Goal: Information Seeking & Learning: Find specific fact

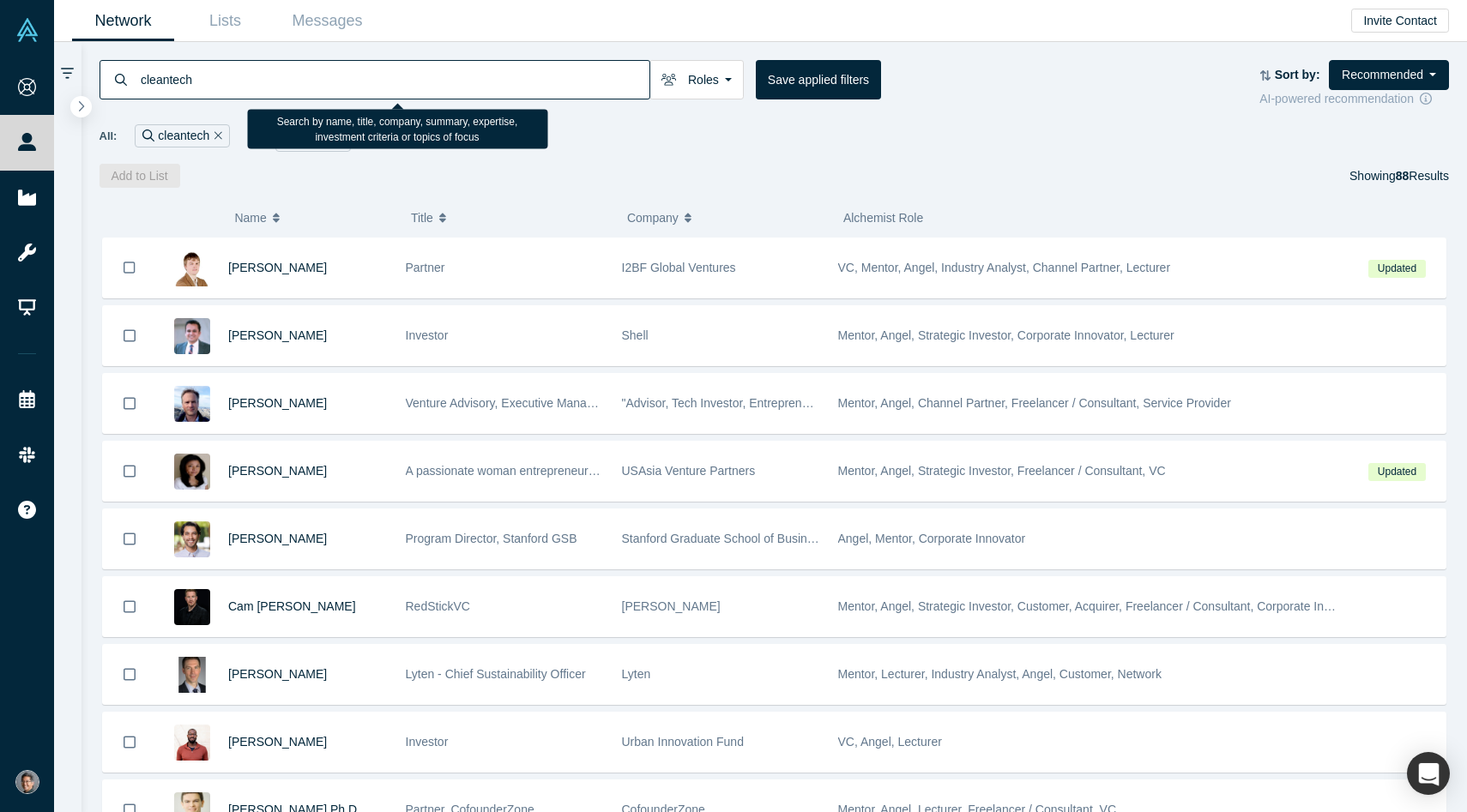
click at [271, 81] on input "cleantech" at bounding box center [393, 79] width 510 height 40
type input "h"
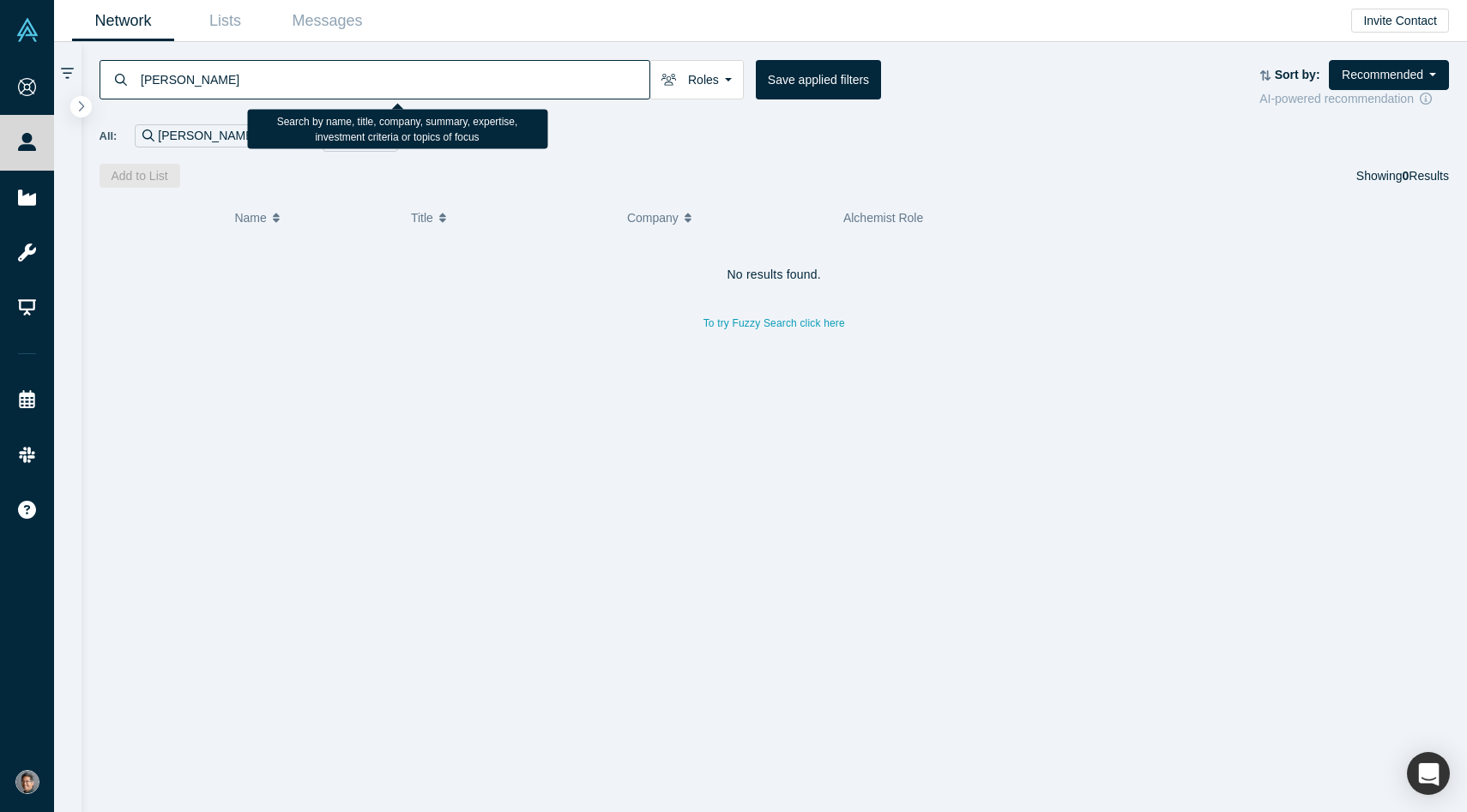
click at [146, 85] on input "[PERSON_NAME]" at bounding box center [393, 79] width 510 height 40
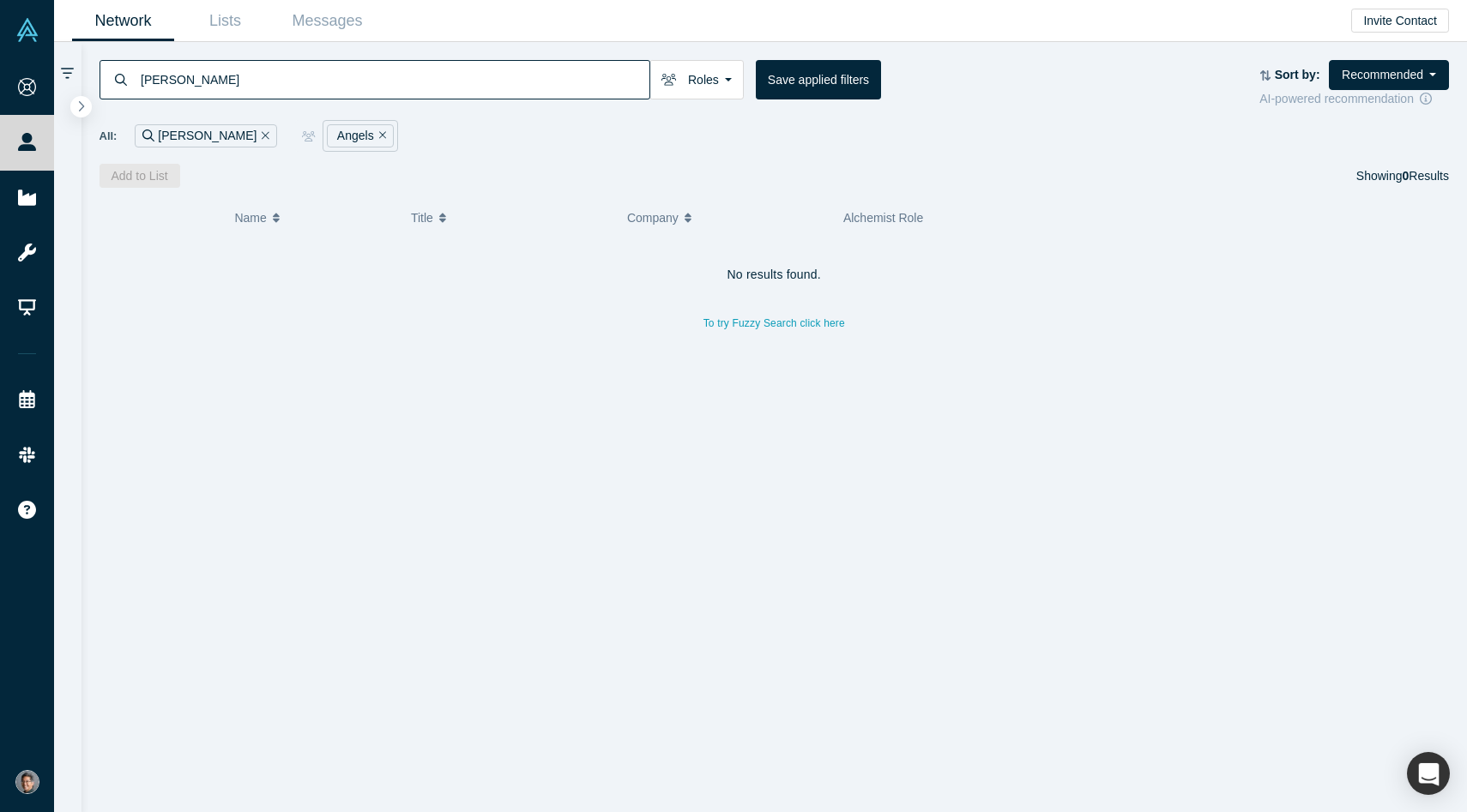
type input "[PERSON_NAME]"
